Goal: Check status: Check status

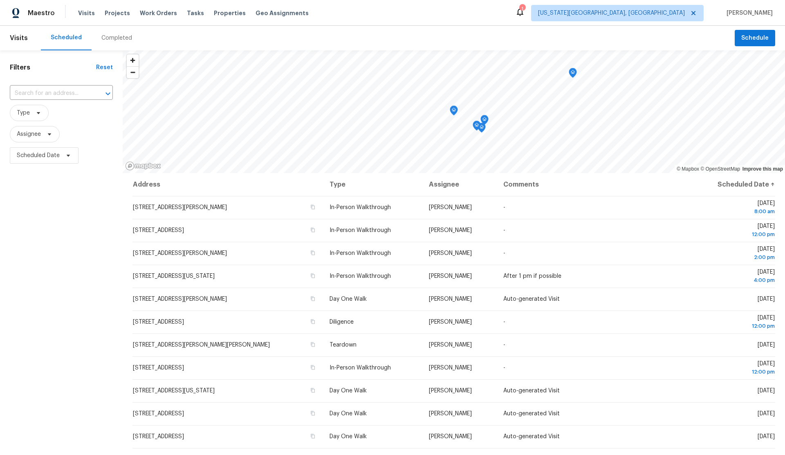
click at [108, 38] on div "Completed" at bounding box center [116, 38] width 31 height 8
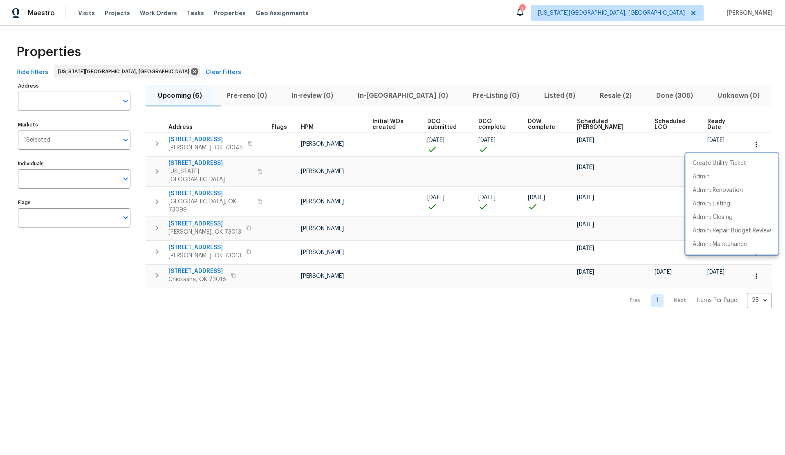
click at [531, 95] on div at bounding box center [392, 227] width 785 height 455
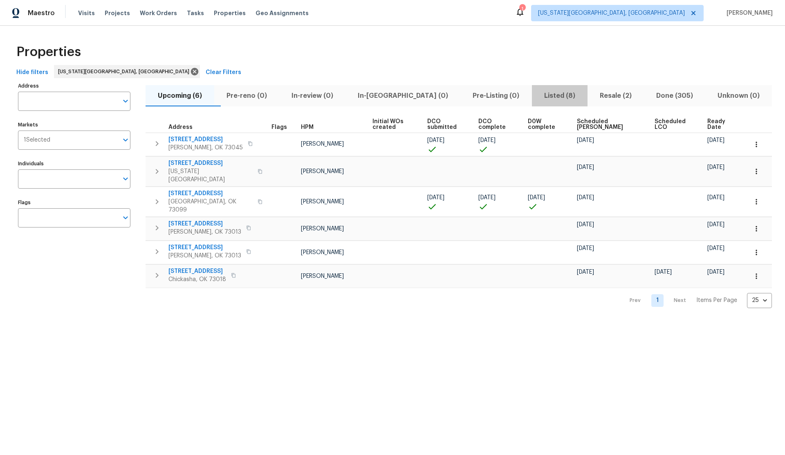
click at [537, 95] on span "Listed (8)" at bounding box center [560, 95] width 46 height 11
